Goal: Information Seeking & Learning: Learn about a topic

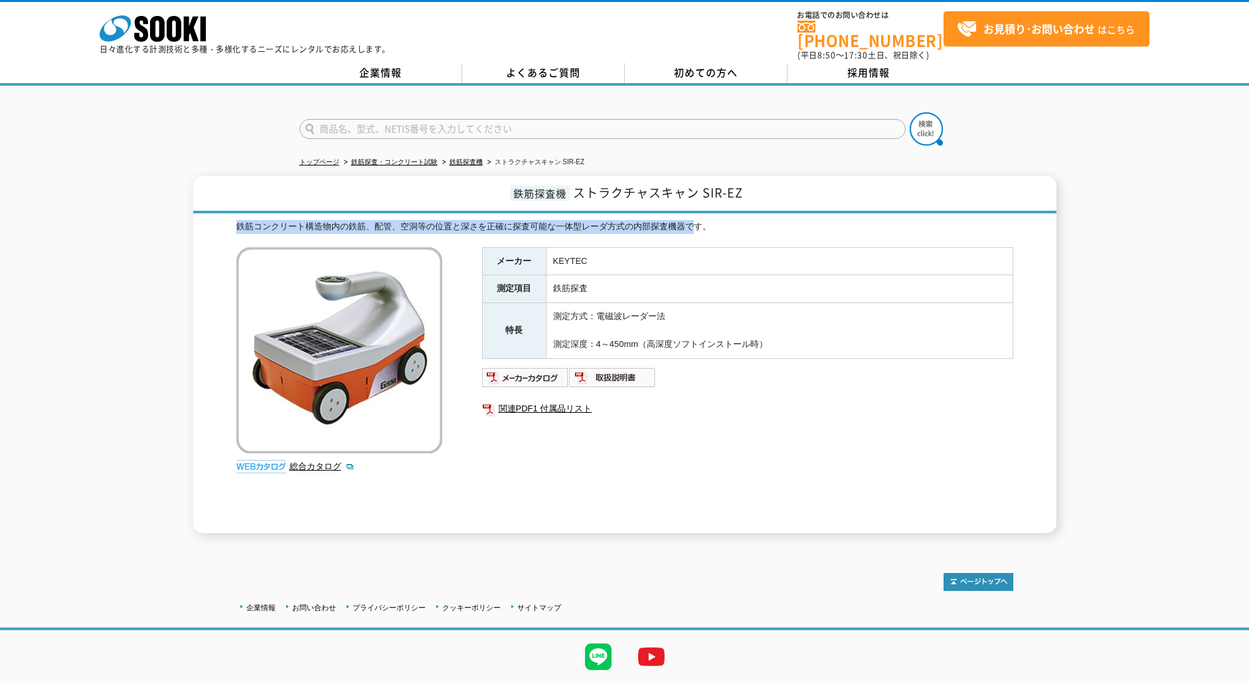
drag, startPoint x: 239, startPoint y: 215, endPoint x: 695, endPoint y: 233, distance: 456.7
click at [695, 233] on div "鉄筋コンクリート構造物内の鉄筋、配管、空洞等の位置と深さを正確に探査可能な一体型レーダ方式の内部探査機器です。 総合カタログ メーカー KEYTEC 測定項目…" at bounding box center [624, 376] width 777 height 313
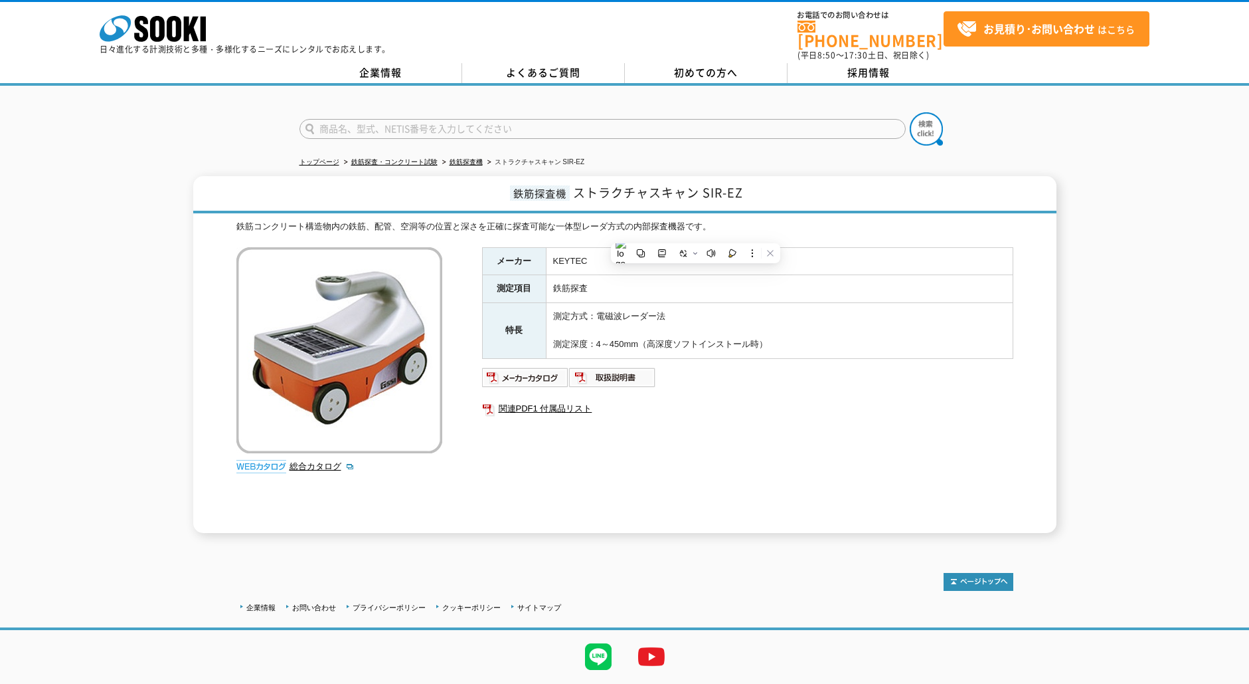
click at [525, 279] on th "測定項目" at bounding box center [514, 289] width 64 height 28
click at [580, 188] on span "ストラクチャスキャン SIR-EZ" at bounding box center [658, 192] width 170 height 18
click at [466, 158] on link "鉄筋探査機" at bounding box center [466, 161] width 33 height 7
